Goal: Information Seeking & Learning: Find specific page/section

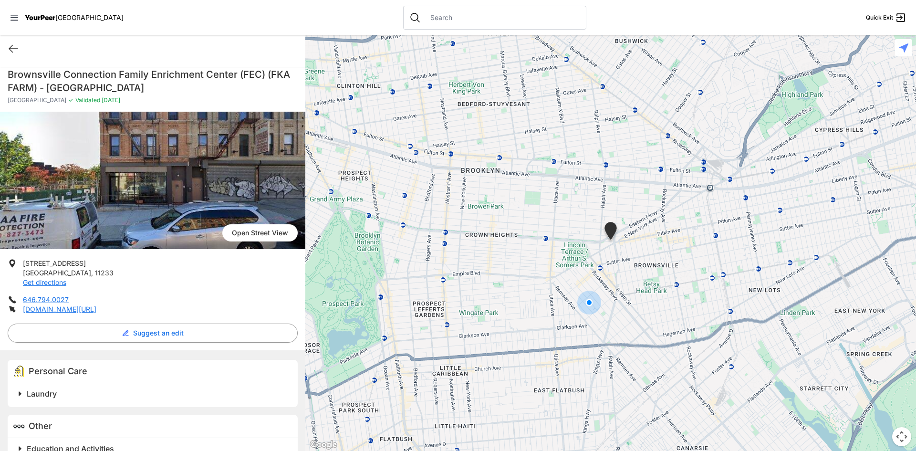
scroll to position [21, 0]
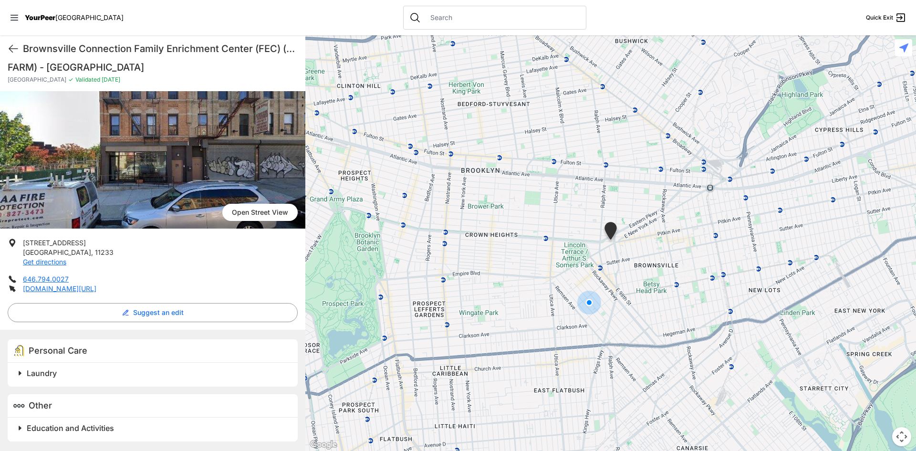
click at [32, 364] on div "Laundry" at bounding box center [153, 375] width 290 height 24
click at [31, 378] on h2 "Laundry" at bounding box center [157, 372] width 260 height 11
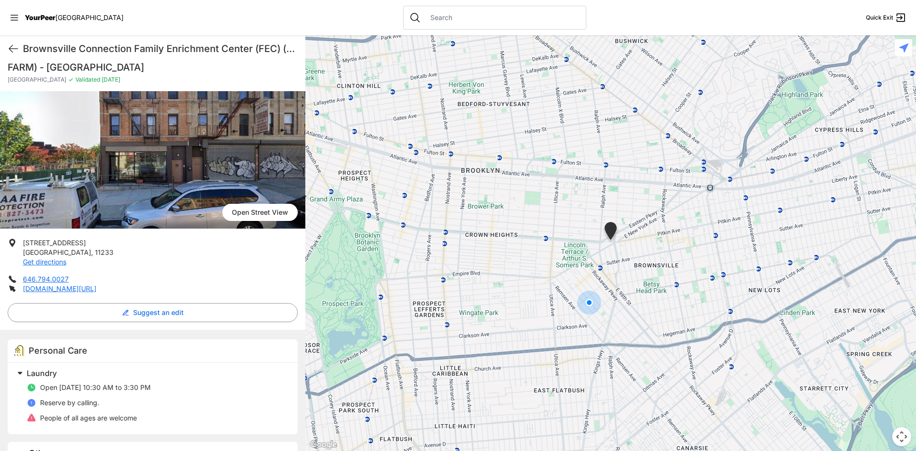
click at [198, 264] on li "[STREET_ADDRESS] Get directions" at bounding box center [153, 252] width 290 height 29
click at [10, 40] on div "Brownsville Connection Family Enrichment Center (FEC) (FKA FARM) - [GEOGRAPHIC_…" at bounding box center [152, 48] width 305 height 27
click at [10, 42] on div "Brownsville Connection Family Enrichment Center (FEC) (FKA FARM) - [GEOGRAPHIC_…" at bounding box center [152, 48] width 305 height 27
click at [10, 48] on icon at bounding box center [13, 48] width 9 height 7
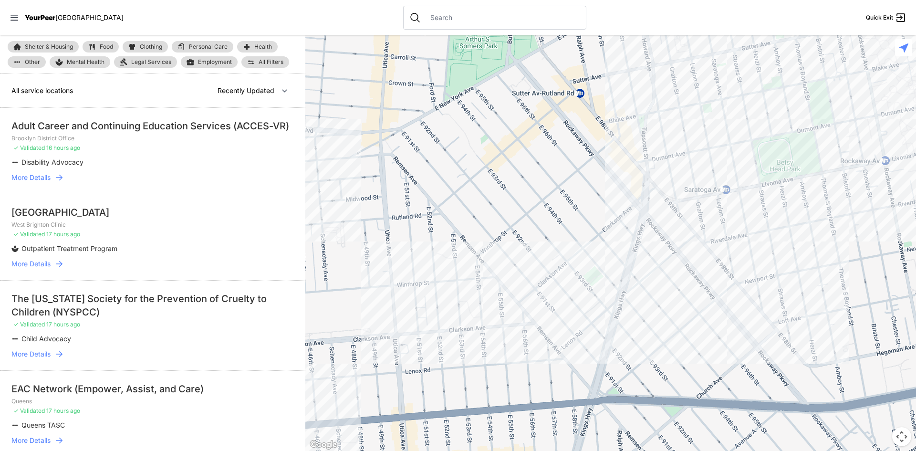
select select "nearby"
